Goal: Find specific page/section: Find specific page/section

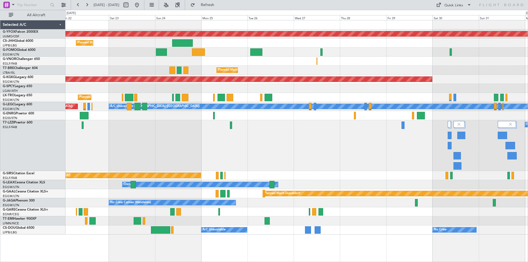
click at [324, 124] on div "AOG Maint Ostafyevo Planned Maint [GEOGRAPHIC_DATA] ([GEOGRAPHIC_DATA]) Planned…" at bounding box center [296, 127] width 462 height 214
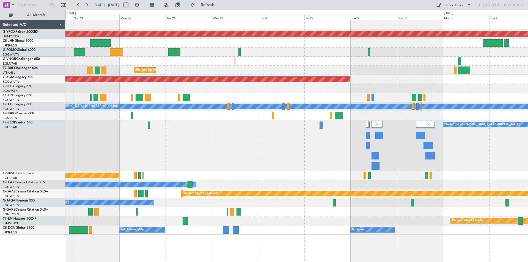
click at [299, 145] on div "Owner [GEOGRAPHIC_DATA] ([GEOGRAPHIC_DATA])" at bounding box center [296, 145] width 462 height 51
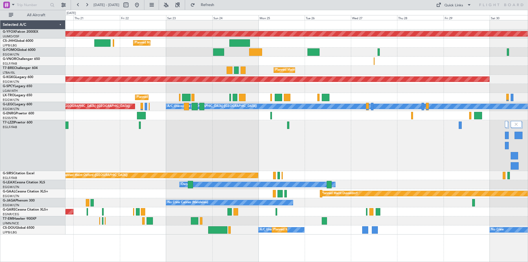
click at [527, 136] on html "[DATE] - [DATE] Refresh Quick Links All Aircraft AOG Maint Ostafyevo Planned Ma…" at bounding box center [264, 131] width 528 height 262
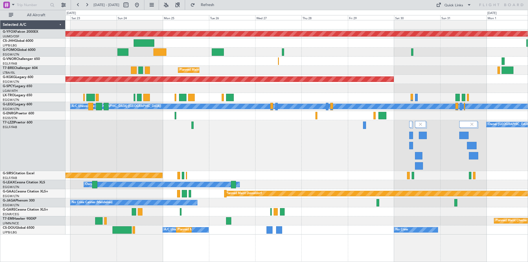
click at [263, 160] on div "Owner [GEOGRAPHIC_DATA] ([GEOGRAPHIC_DATA])" at bounding box center [296, 145] width 462 height 51
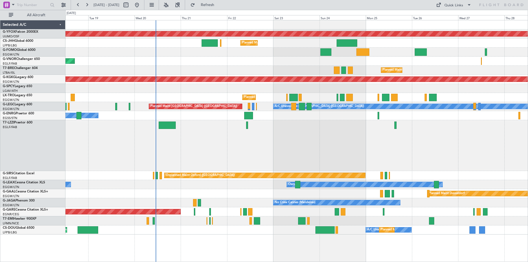
click at [461, 136] on div at bounding box center [296, 145] width 462 height 51
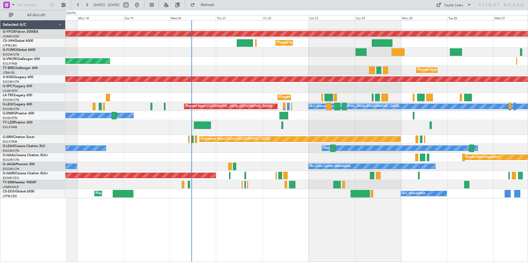
click at [169, 122] on div at bounding box center [296, 127] width 462 height 15
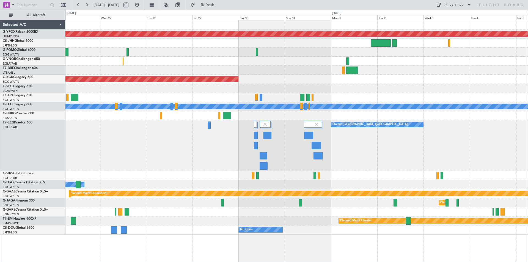
click at [212, 65] on div at bounding box center [296, 61] width 462 height 9
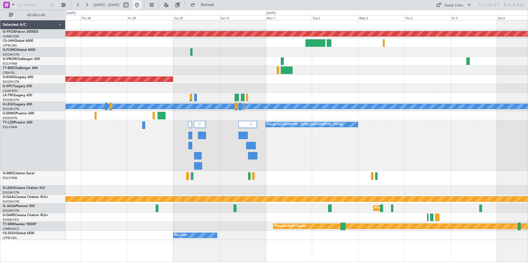
click at [141, 5] on button at bounding box center [136, 5] width 9 height 9
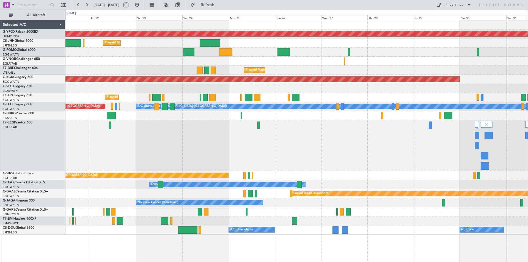
click at [180, 213] on div "AOG Maint Ostafyevo Planned Maint [GEOGRAPHIC_DATA] ([GEOGRAPHIC_DATA]) Planned…" at bounding box center [296, 141] width 462 height 242
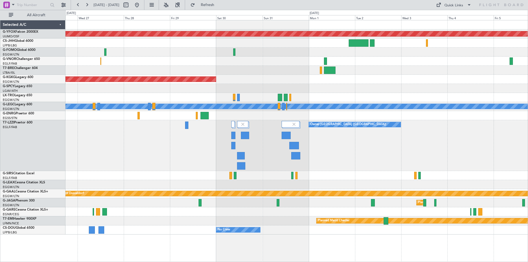
click at [176, 223] on div "Planned Maint Chester" at bounding box center [296, 220] width 462 height 9
click at [141, 6] on button at bounding box center [136, 5] width 9 height 9
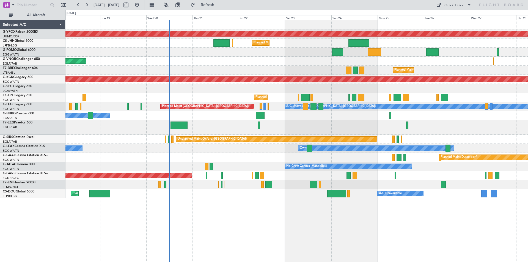
click at [302, 89] on div at bounding box center [296, 88] width 462 height 9
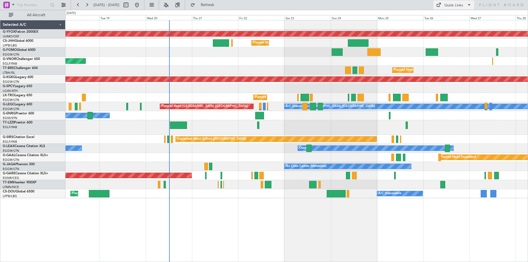
click at [449, 4] on div "Quick Links" at bounding box center [453, 5] width 19 height 5
click at [448, 18] on button "Trip Builder" at bounding box center [453, 18] width 41 height 13
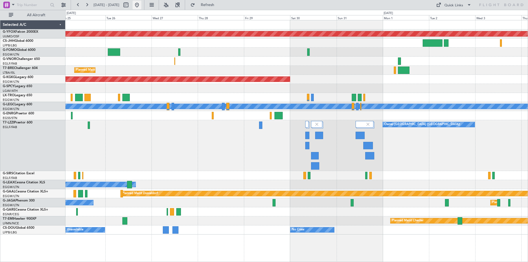
click at [141, 4] on button at bounding box center [136, 5] width 9 height 9
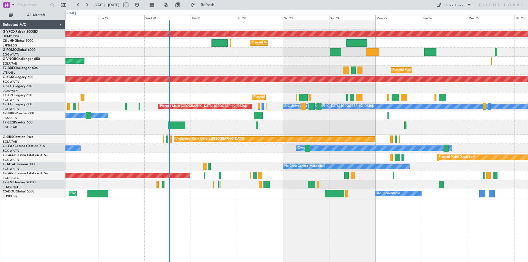
click at [205, 85] on div "AOG Maint Ostafyevo Planned Maint [GEOGRAPHIC_DATA] ([GEOGRAPHIC_DATA]) Planned…" at bounding box center [296, 109] width 462 height 178
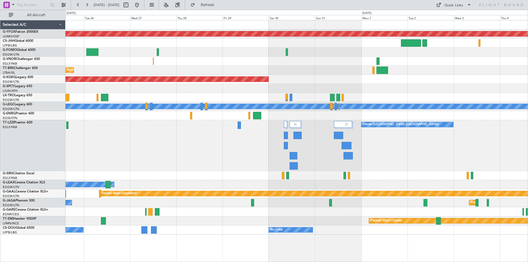
click at [241, 164] on div "Owner [GEOGRAPHIC_DATA] ([GEOGRAPHIC_DATA])" at bounding box center [296, 145] width 462 height 51
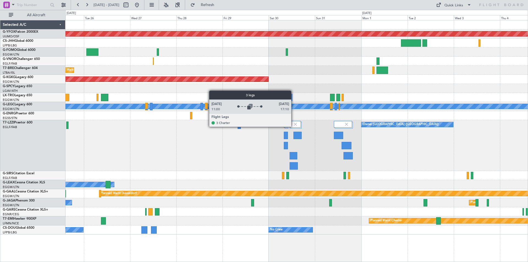
click at [294, 126] on img at bounding box center [295, 124] width 5 height 5
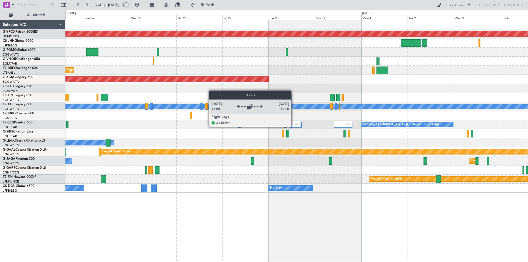
click at [294, 126] on div at bounding box center [294, 124] width 11 height 7
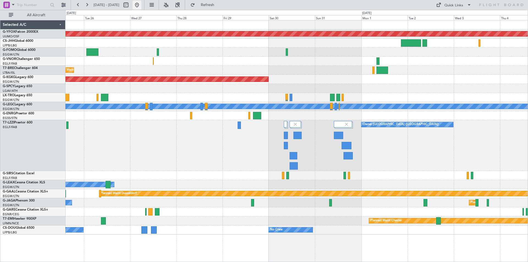
click at [141, 6] on button at bounding box center [136, 5] width 9 height 9
